Goal: Task Accomplishment & Management: Complete application form

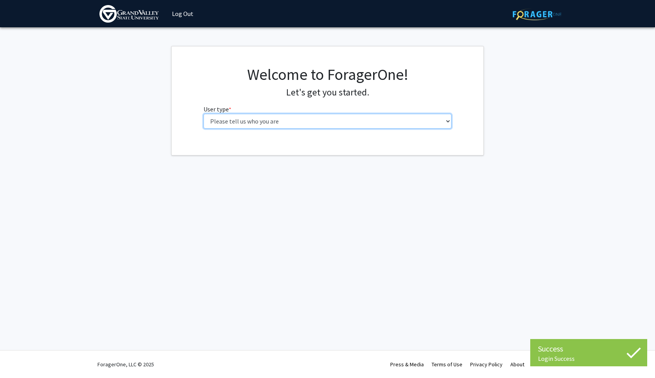
click at [297, 125] on select "Please tell us who you are Undergraduate Student Master's Student Doctoral Cand…" at bounding box center [327, 121] width 248 height 15
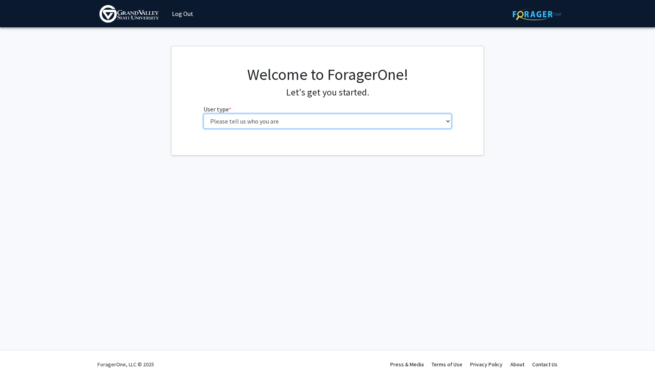
select select "2: masters"
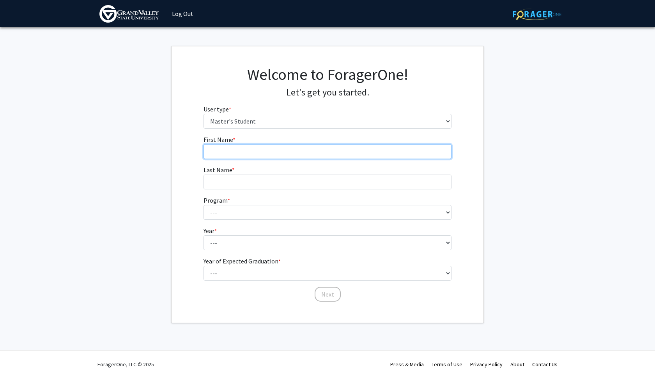
click at [278, 152] on input "First Name * required" at bounding box center [327, 151] width 248 height 15
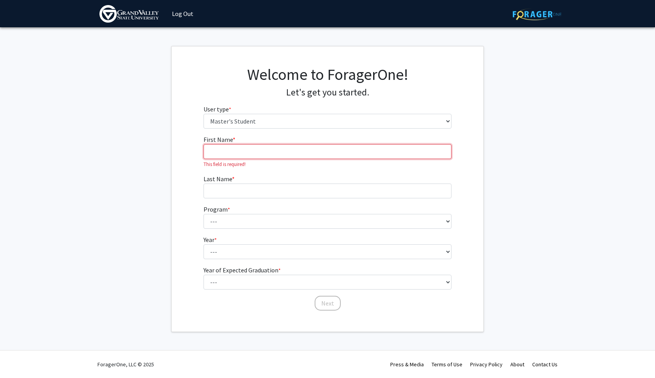
click at [236, 156] on input "First Name * required" at bounding box center [327, 151] width 248 height 15
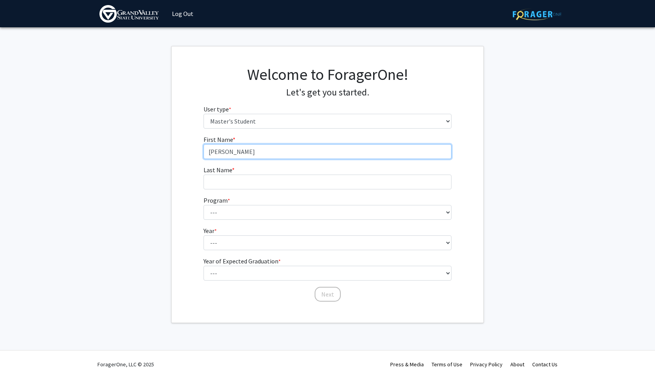
type input "[PERSON_NAME]"
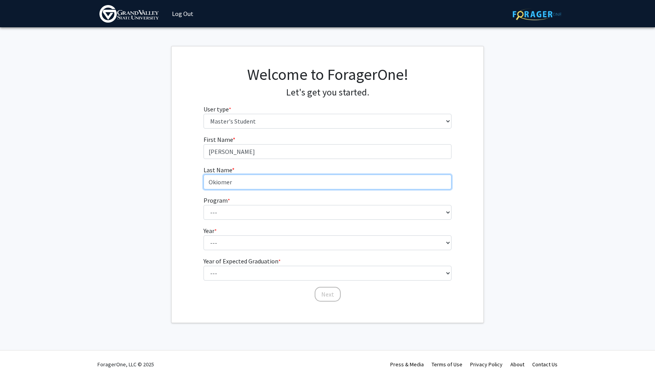
type input "Okiomeri"
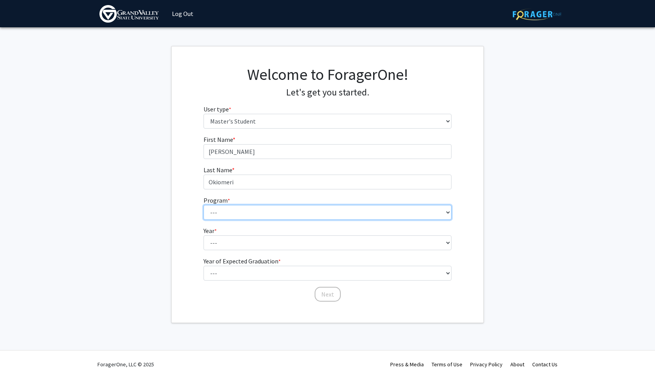
select select "15: 1676"
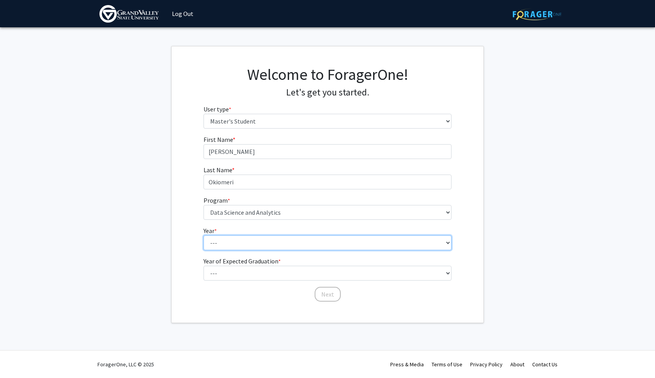
select select "1: first_year"
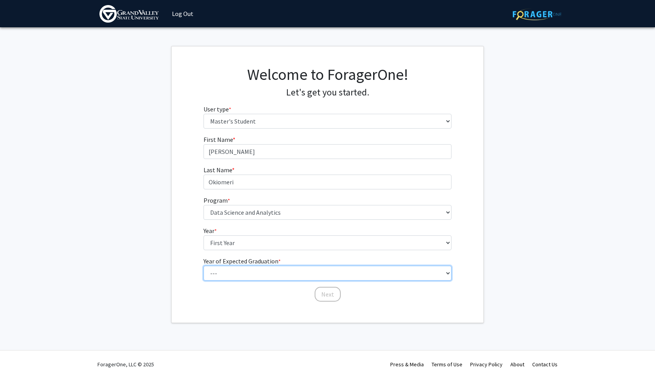
select select "2: 2026"
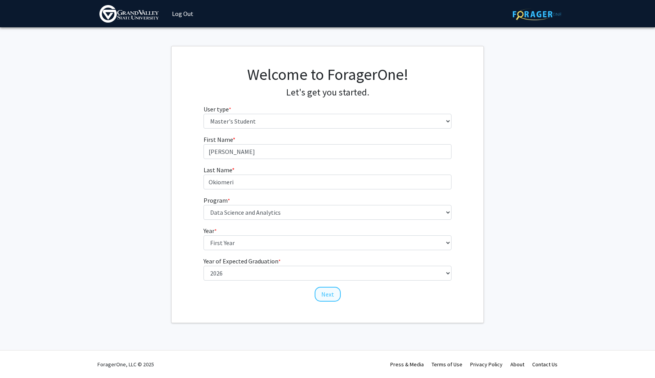
click at [328, 298] on button "Next" at bounding box center [328, 294] width 26 height 15
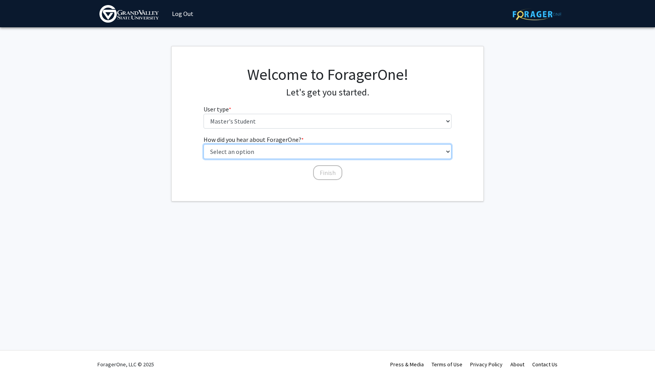
select select "3: university_website"
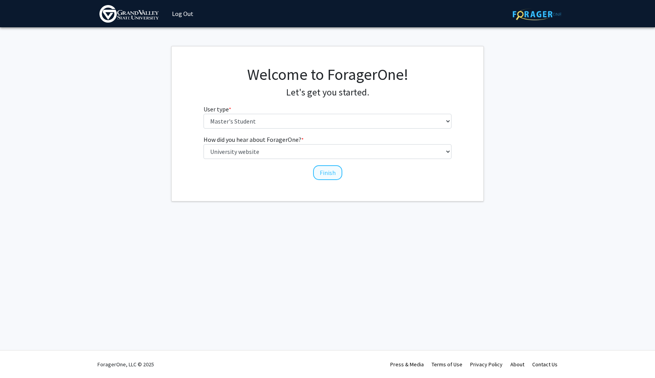
click at [325, 175] on button "Finish" at bounding box center [327, 172] width 29 height 15
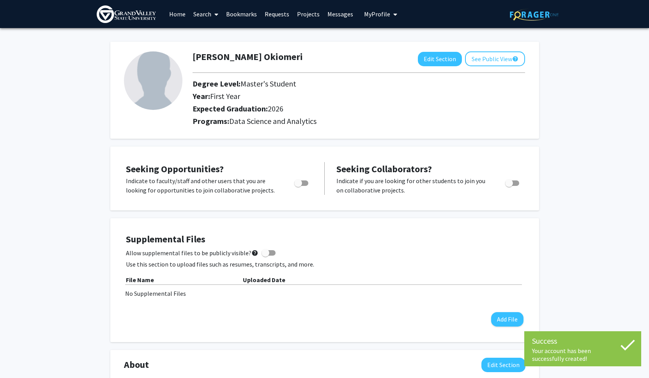
click at [302, 186] on span "Toggle" at bounding box center [298, 183] width 8 height 8
click at [298, 186] on input "Are you actively seeking opportunities?" at bounding box center [298, 186] width 0 height 0
checkbox input "true"
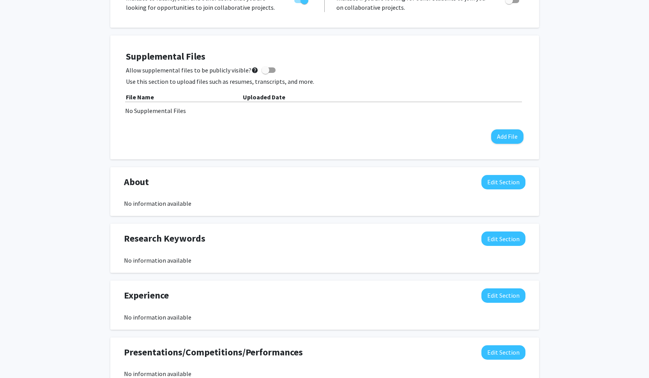
scroll to position [180, 0]
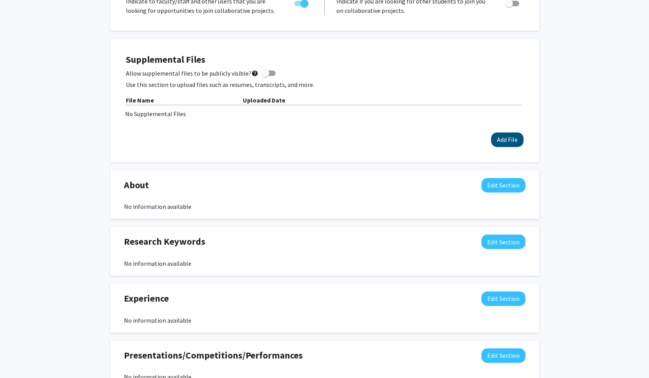
click at [507, 145] on button "Add File" at bounding box center [507, 140] width 32 height 14
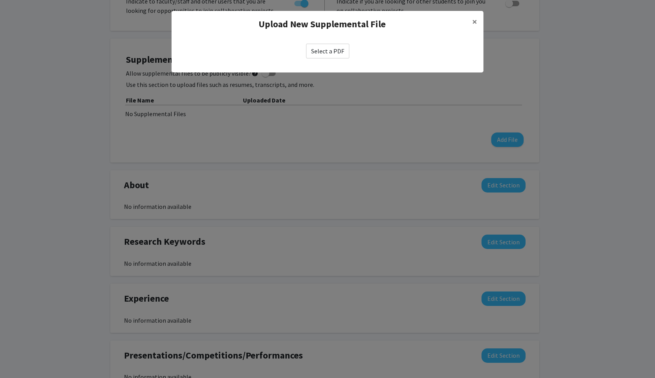
click at [319, 53] on label "Select a PDF" at bounding box center [327, 51] width 43 height 15
click at [0, 0] on input "Select a PDF" at bounding box center [0, 0] width 0 height 0
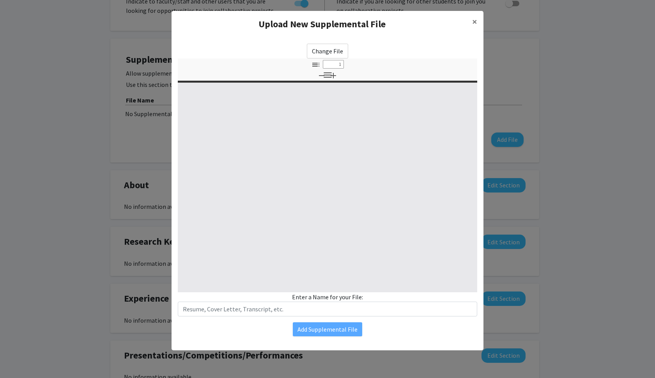
select select "custom"
type input "0"
select select "custom"
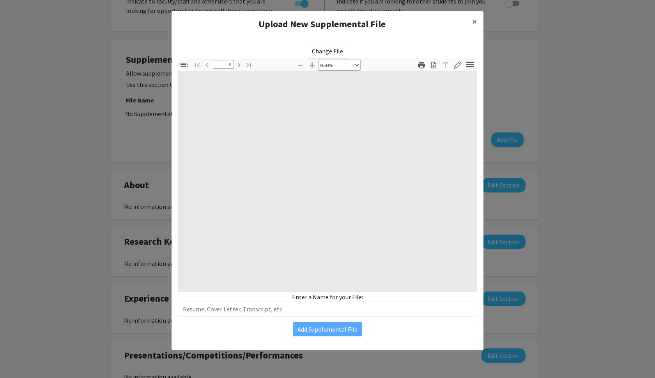
type input "1"
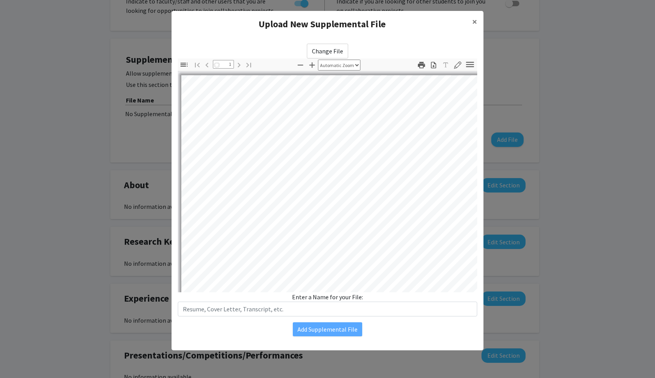
select select "auto"
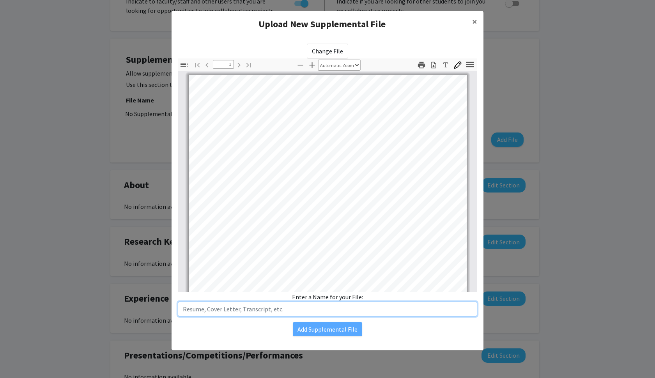
click at [277, 313] on input "text" at bounding box center [327, 309] width 299 height 15
type input "Resume"
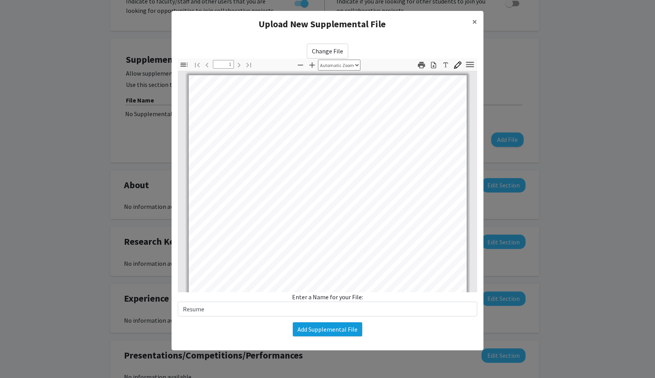
click at [337, 327] on button "Add Supplemental File" at bounding box center [327, 329] width 69 height 14
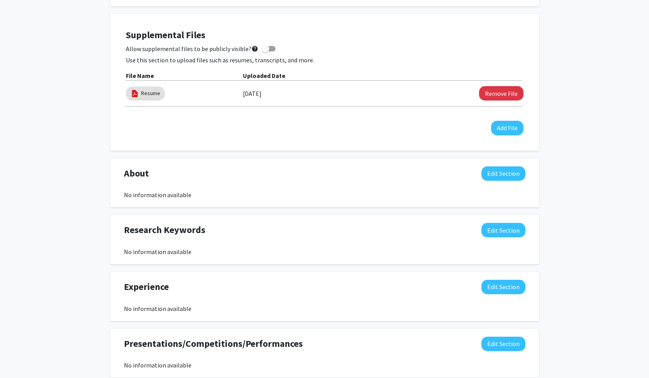
scroll to position [0, 0]
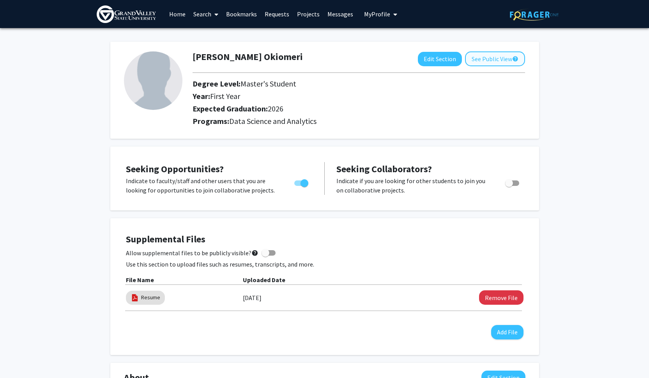
click at [485, 61] on button "See Public View help" at bounding box center [495, 58] width 60 height 15
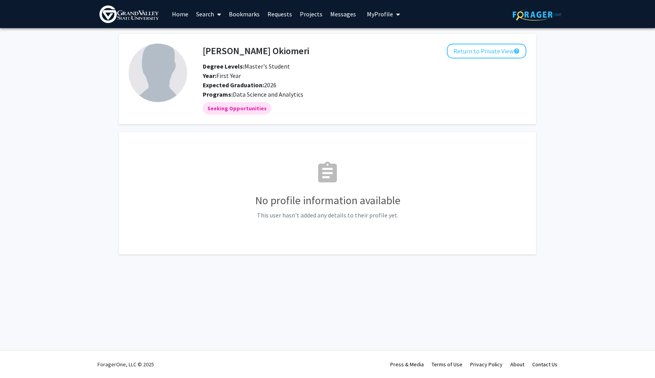
click at [307, 15] on link "Projects" at bounding box center [311, 13] width 30 height 27
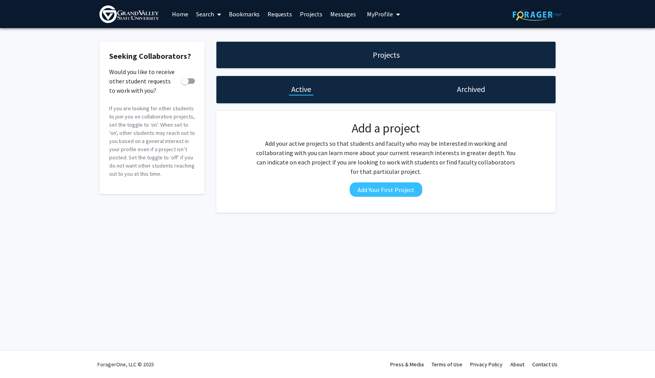
click at [218, 16] on icon at bounding box center [219, 14] width 4 height 6
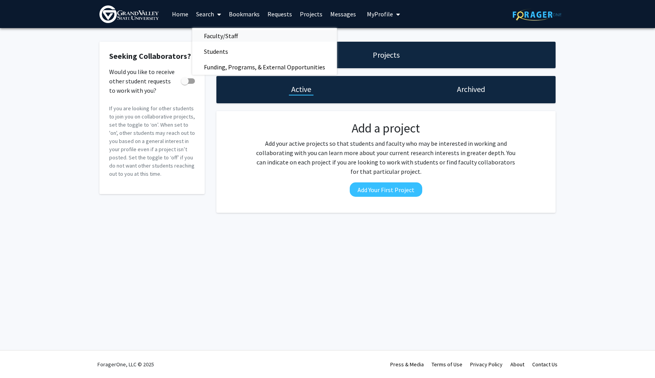
click at [221, 37] on span "Faculty/Staff" at bounding box center [220, 36] width 57 height 16
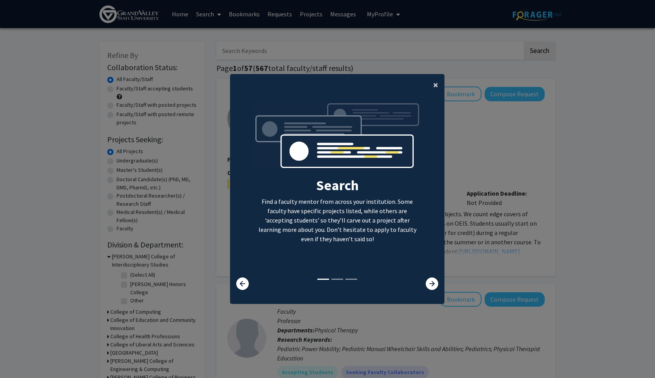
click at [429, 81] on button "×" at bounding box center [436, 85] width 18 height 22
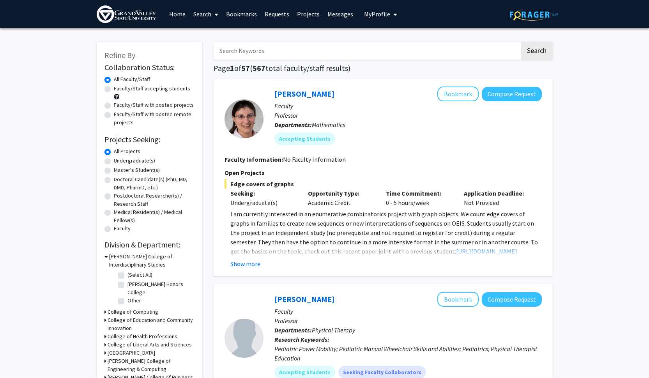
click at [143, 170] on label "Master's Student(s)" at bounding box center [137, 170] width 46 height 8
click at [119, 170] on input "Master's Student(s)" at bounding box center [116, 168] width 5 height 5
radio input "true"
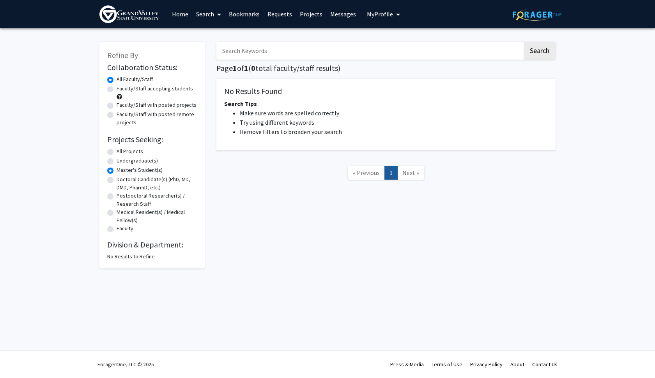
click at [141, 107] on label "Faculty/Staff with posted projects" at bounding box center [157, 105] width 80 height 8
click at [122, 106] on input "Faculty/Staff with posted projects" at bounding box center [119, 103] width 5 height 5
radio input "true"
click at [124, 152] on label "All Projects" at bounding box center [130, 151] width 27 height 8
click at [122, 152] on input "All Projects" at bounding box center [119, 149] width 5 height 5
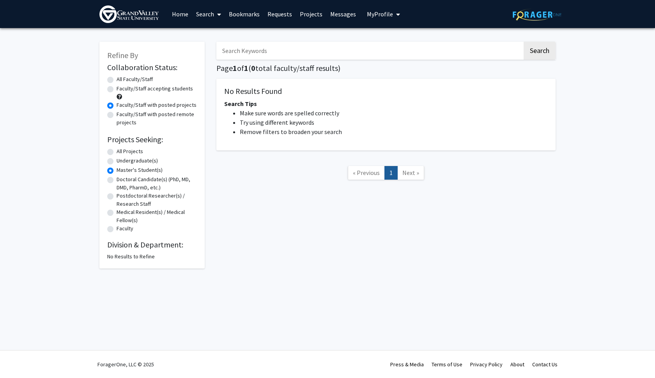
radio input "true"
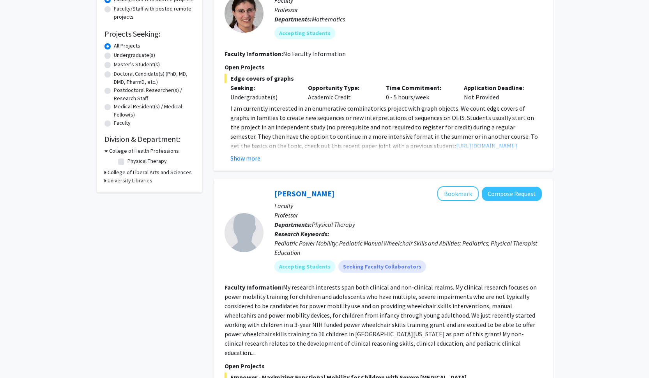
scroll to position [103, 0]
